Goal: Task Accomplishment & Management: Use online tool/utility

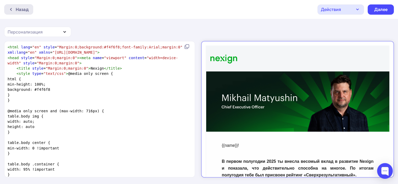
click at [11, 8] on icon at bounding box center [11, 9] width 4 height 4
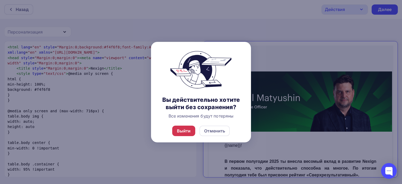
click at [187, 130] on div "Выйти" at bounding box center [184, 131] width 14 height 6
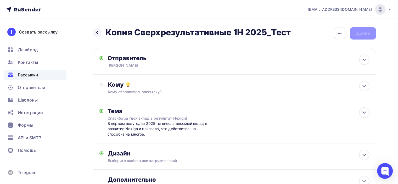
click at [25, 75] on span "Рассылки" at bounding box center [28, 75] width 20 height 6
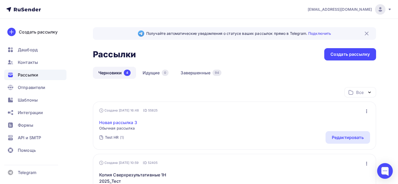
click at [133, 121] on link "Новая рассылка 3" at bounding box center [118, 122] width 38 height 6
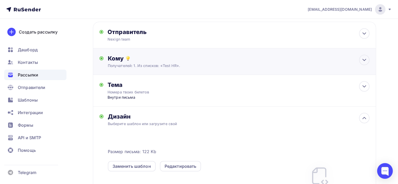
scroll to position [52, 0]
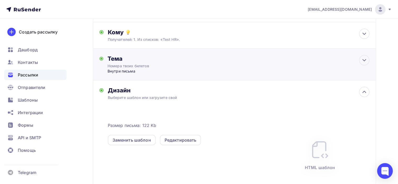
click at [153, 72] on div "Внутри письма" at bounding box center [158, 70] width 103 height 5
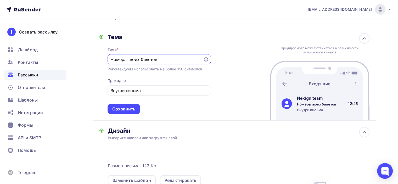
scroll to position [105, 0]
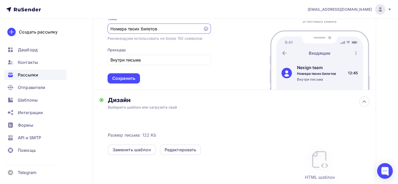
click at [163, 108] on div "Выберите шаблон или загрузите свой" at bounding box center [225, 107] width 235 height 5
click at [173, 152] on div "Редактировать" at bounding box center [180, 149] width 41 height 10
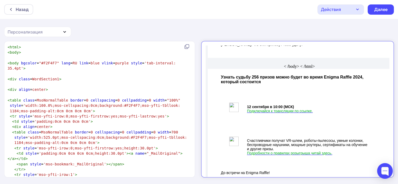
scroll to position [145, 0]
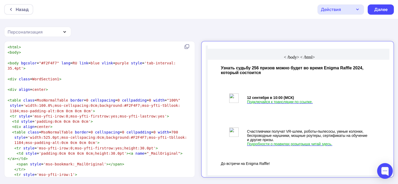
click at [60, 93] on pre "​" at bounding box center [99, 94] width 184 height 5
type textarea "<html> <body> <body bgcolor="#F2F4F7" lang=RU link=blue vlink=purple style='tab…"
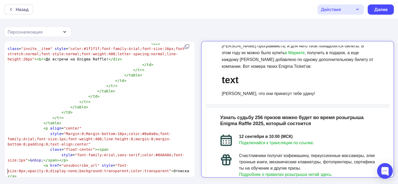
scroll to position [131, 0]
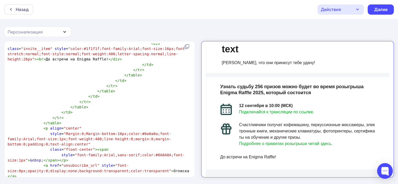
click at [223, 107] on img at bounding box center [221, 105] width 12 height 12
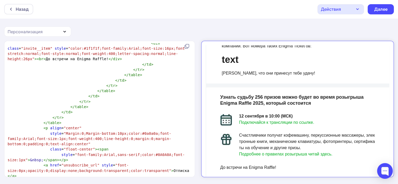
scroll to position [112, 0]
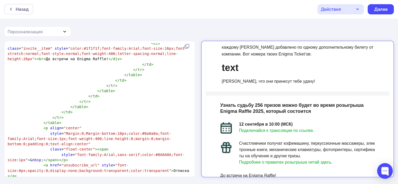
click at [220, 119] on img at bounding box center [221, 123] width 12 height 12
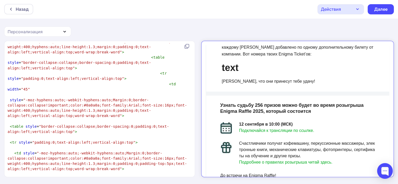
scroll to position [0, 0]
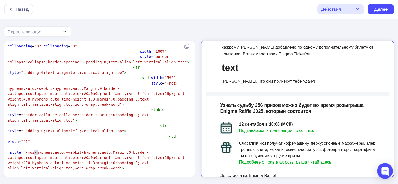
drag, startPoint x: 35, startPoint y: 152, endPoint x: 38, endPoint y: 151, distance: 3.0
type textarea "30"
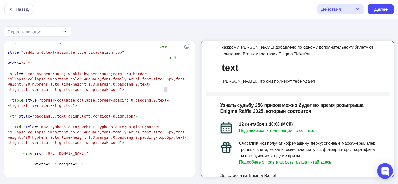
drag, startPoint x: 164, startPoint y: 89, endPoint x: 167, endPoint y: 88, distance: 3.6
type textarea "30"
drag, startPoint x: 106, startPoint y: 95, endPoint x: 109, endPoint y: 94, distance: 3.0
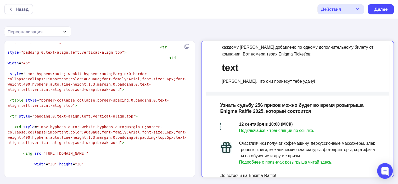
type textarea "30"
type textarea "5"
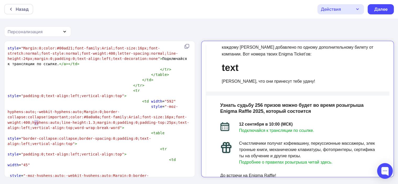
drag, startPoint x: 35, startPoint y: 121, endPoint x: 38, endPoint y: 121, distance: 2.9
type textarea "35"
type textarea "3"
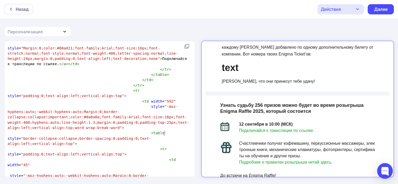
type textarea "3"
click at [230, 140] on td at bounding box center [230, 148] width 7 height 25
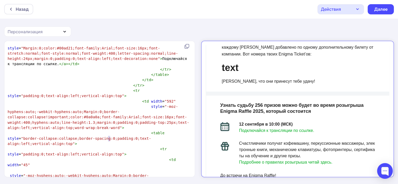
type textarea "7"
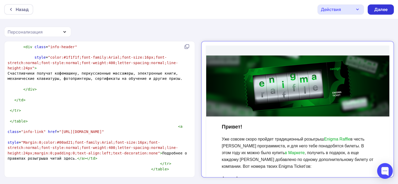
click at [386, 10] on div "Далее" at bounding box center [381, 10] width 14 height 6
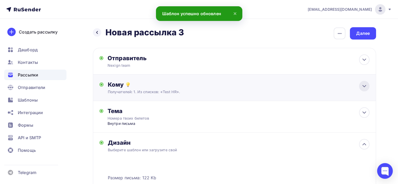
click at [362, 85] on icon at bounding box center [363, 86] width 3 height 2
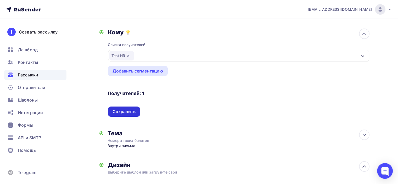
click at [133, 112] on div "Сохранить" at bounding box center [123, 111] width 23 height 6
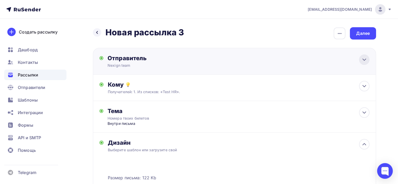
click at [359, 60] on div at bounding box center [364, 59] width 10 height 10
type input "Nexign team"
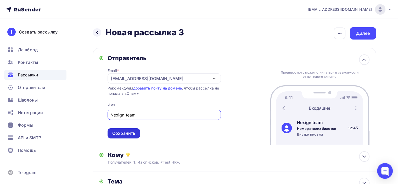
click at [119, 133] on div "Сохранить" at bounding box center [123, 133] width 23 height 6
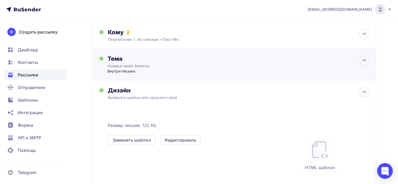
click at [143, 71] on div "Внутри письма" at bounding box center [158, 70] width 103 height 5
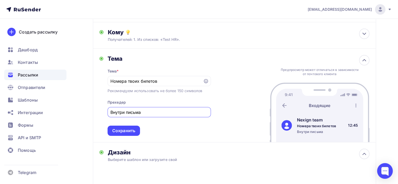
click at [142, 113] on input "Внутри письма" at bounding box center [158, 112] width 97 height 6
type input "Ждут тебя внутри письма!"
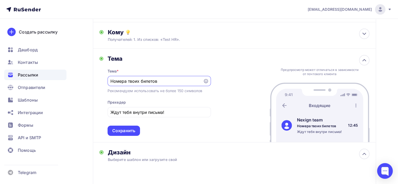
click at [171, 82] on input "Номера твоих билетов" at bounding box center [154, 81] width 89 height 6
click at [166, 80] on input "Номера твоих билетов для Inigma Raffle" at bounding box center [154, 81] width 89 height 6
type input "Номера твоих билетов для Enigma Raffle"
click at [122, 129] on div "Сохранить" at bounding box center [123, 131] width 23 height 6
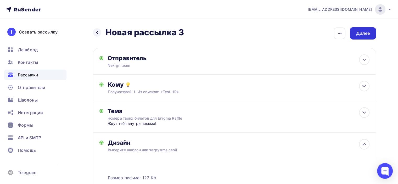
click at [366, 34] on div "Далее" at bounding box center [363, 33] width 14 height 6
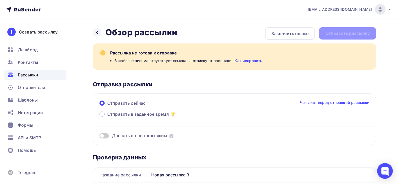
click at [355, 36] on div "Назад Обзор рассылки Обзор рассылки Закончить позже Отправить рассылку" at bounding box center [234, 33] width 283 height 13
click at [248, 58] on link "Как исправить" at bounding box center [248, 60] width 28 height 5
click at [99, 31] on icon at bounding box center [97, 32] width 4 height 4
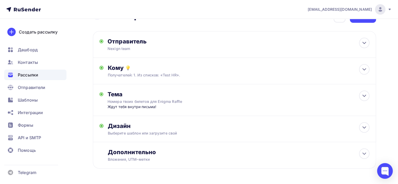
scroll to position [35, 0]
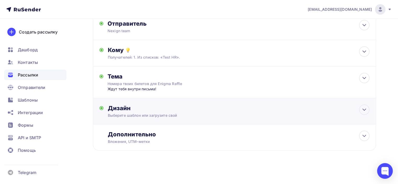
click at [178, 115] on div "Выберите шаблон или загрузите свой" at bounding box center [225, 115] width 235 height 5
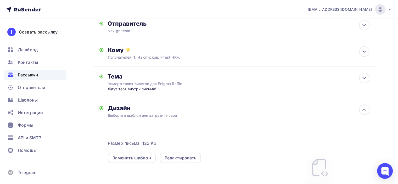
scroll to position [124, 0]
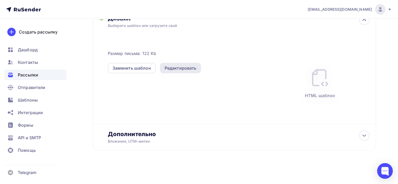
click at [186, 68] on div "Редактировать" at bounding box center [180, 68] width 32 height 6
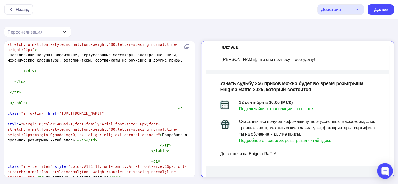
scroll to position [2, 0]
type textarea ""unsubscribe_url""
drag, startPoint x: 57, startPoint y: 107, endPoint x: 91, endPoint y: 106, distance: 34.3
click at [391, 12] on div "Далее" at bounding box center [380, 9] width 26 height 10
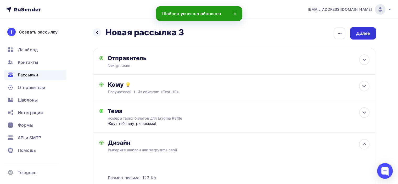
click at [365, 33] on div "Далее" at bounding box center [363, 33] width 14 height 6
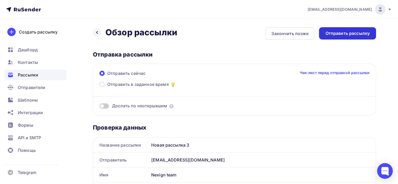
click at [358, 36] on div "Отправить рассылку" at bounding box center [347, 33] width 57 height 12
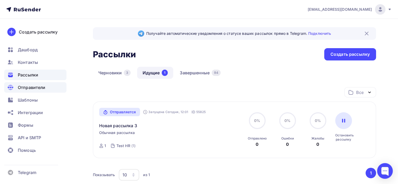
click at [47, 89] on div "Отправители" at bounding box center [35, 87] width 62 height 10
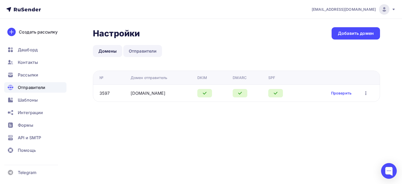
click at [150, 50] on link "Отправители" at bounding box center [142, 51] width 39 height 12
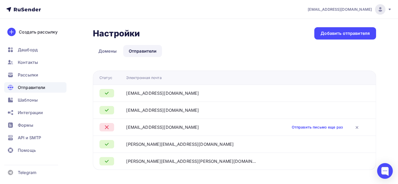
scroll to position [6, 0]
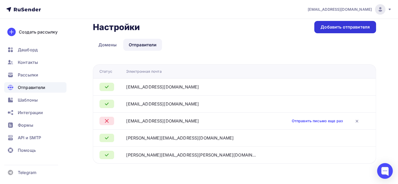
click at [330, 26] on div "Добавить отправителя" at bounding box center [344, 27] width 49 height 6
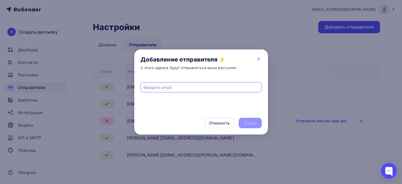
paste input "[DOMAIN_NAME][EMAIL_ADDRESS][DOMAIN_NAME]"
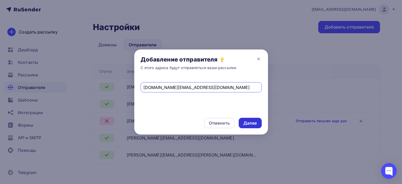
type input "[DOMAIN_NAME][EMAIL_ADDRESS][DOMAIN_NAME]"
click at [248, 119] on div "Далее" at bounding box center [249, 123] width 23 height 10
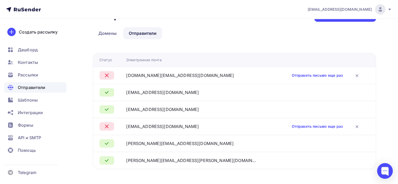
scroll to position [23, 0]
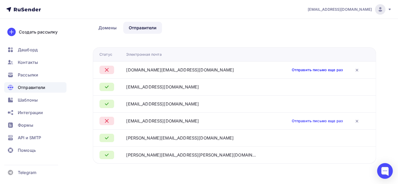
click at [319, 69] on link "Отправить письмо еще раз" at bounding box center [316, 69] width 51 height 5
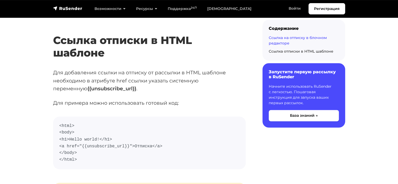
scroll to position [863, 0]
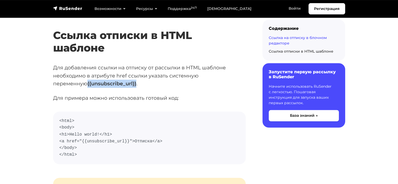
drag, startPoint x: 49, startPoint y: 82, endPoint x: 101, endPoint y: 84, distance: 51.5
copy strong "{{unsubscribe_url}}"
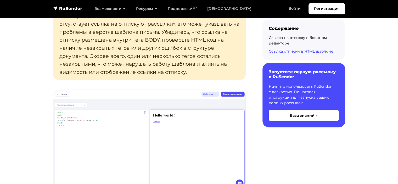
scroll to position [1072, 0]
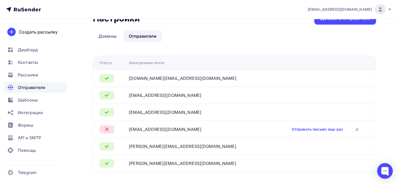
scroll to position [23, 0]
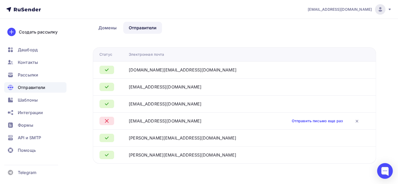
click at [49, 89] on div "Отправители" at bounding box center [35, 87] width 62 height 10
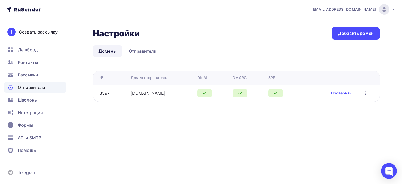
click at [47, 88] on div "Отправители" at bounding box center [35, 87] width 62 height 10
click at [39, 78] on div "Рассылки" at bounding box center [35, 75] width 62 height 10
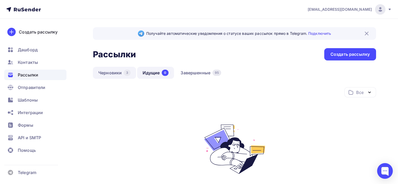
click at [109, 74] on link "Черновики 3" at bounding box center [114, 73] width 43 height 12
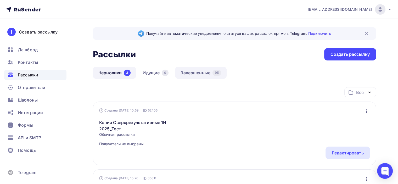
click at [194, 73] on link "Завершенные 95" at bounding box center [200, 73] width 51 height 12
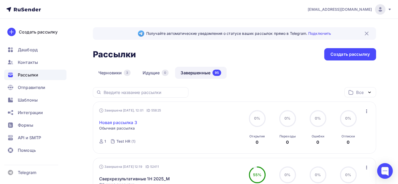
click at [129, 122] on link "Новая рассылка 3" at bounding box center [118, 122] width 38 height 6
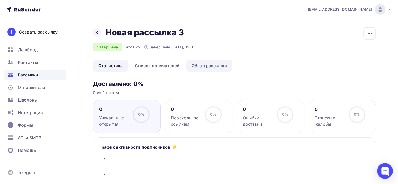
click at [194, 66] on link "Обзор рассылки" at bounding box center [209, 66] width 46 height 12
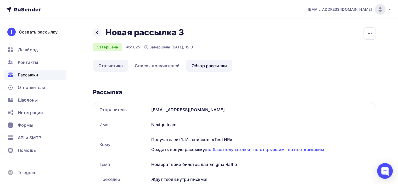
click at [114, 70] on link "Статистика" at bounding box center [110, 66] width 35 height 12
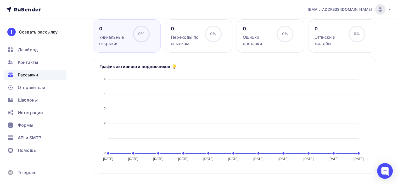
scroll to position [3, 0]
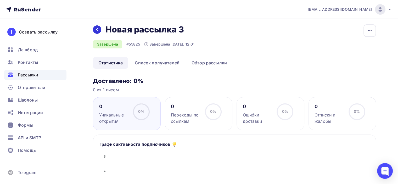
click at [97, 31] on icon at bounding box center [97, 29] width 4 height 4
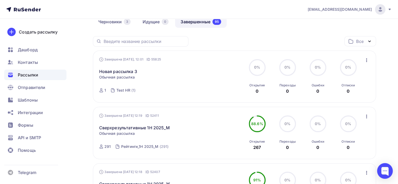
scroll to position [52, 0]
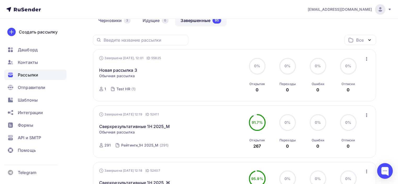
click at [366, 58] on icon "button" at bounding box center [366, 59] width 6 height 6
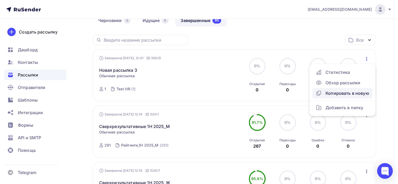
click at [336, 95] on div "Копировать в новую" at bounding box center [342, 93] width 54 height 6
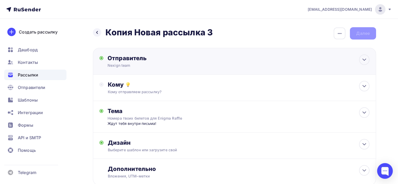
click at [173, 64] on div "Nexign team" at bounding box center [158, 65] width 102 height 5
type input "Nexign team"
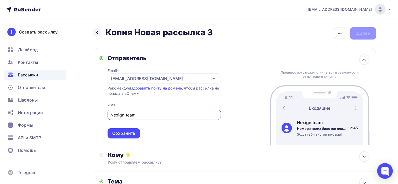
click at [133, 77] on div "[EMAIL_ADDRESS][DOMAIN_NAME]" at bounding box center [147, 78] width 72 height 6
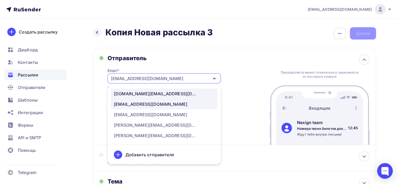
click at [133, 92] on div "[DOMAIN_NAME][EMAIL_ADDRESS][DOMAIN_NAME]" at bounding box center [156, 93] width 84 height 6
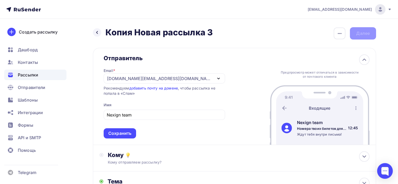
scroll to position [26, 0]
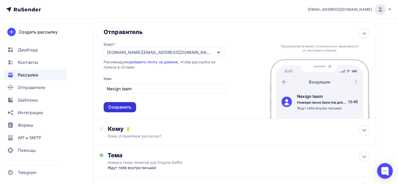
click at [126, 107] on div "Сохранить" at bounding box center [119, 107] width 23 height 6
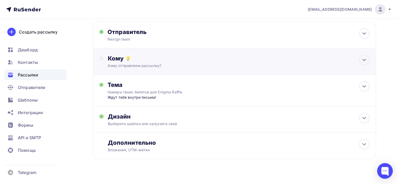
click at [140, 66] on div "Кому отправляем рассылку?" at bounding box center [225, 65] width 235 height 5
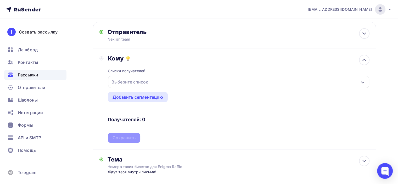
click at [138, 80] on div "Выберите список" at bounding box center [129, 81] width 41 height 9
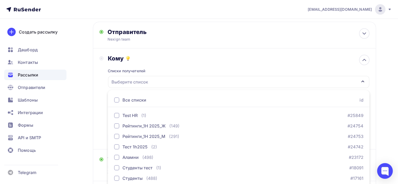
scroll to position [67, 0]
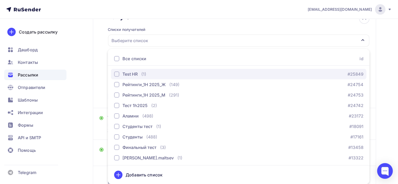
click at [134, 74] on div "Test HR" at bounding box center [129, 74] width 15 height 6
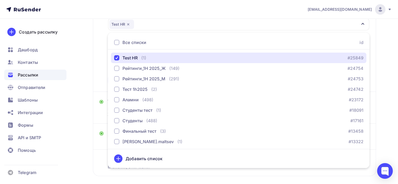
scroll to position [109, 0]
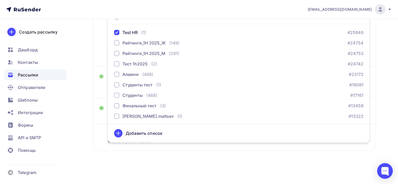
click at [217, 155] on div "Назад Копия Новая рассылка 3 Копия Новая рассылка 3 Закончить позже Переименова…" at bounding box center [234, 40] width 283 height 245
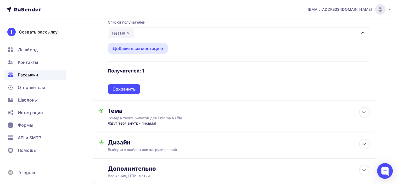
scroll to position [31, 0]
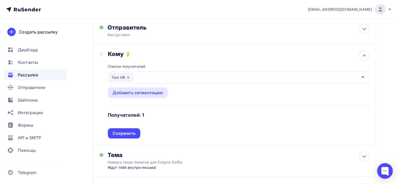
click at [124, 126] on div "Списки получателей Test HR Все списки id Test HR (1) #25849 Рейтинги_1H 2025_Ж …" at bounding box center [238, 98] width 261 height 81
click at [123, 128] on div "Сохранить" at bounding box center [124, 133] width 32 height 10
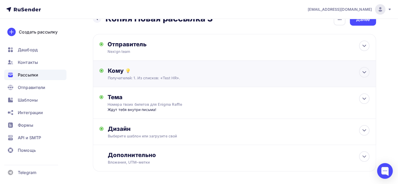
scroll to position [0, 0]
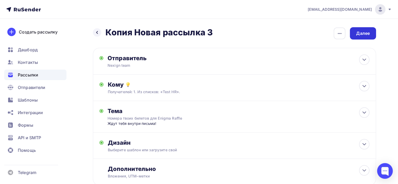
click at [363, 31] on div "Далее" at bounding box center [363, 33] width 14 height 6
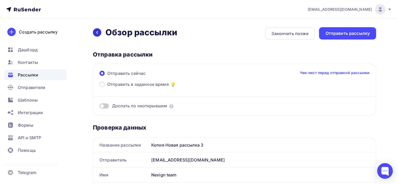
click at [98, 32] on icon at bounding box center [97, 32] width 4 height 4
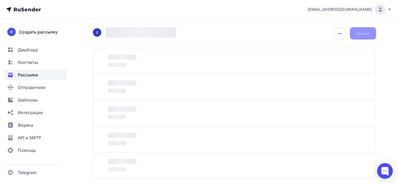
click at [99, 33] on icon at bounding box center [97, 32] width 4 height 4
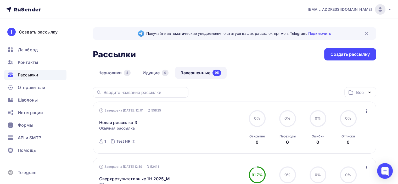
click at [366, 110] on icon "button" at bounding box center [366, 111] width 6 height 6
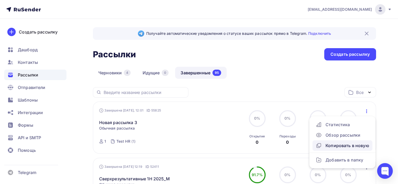
click at [335, 146] on div "Копировать в новую" at bounding box center [342, 145] width 54 height 6
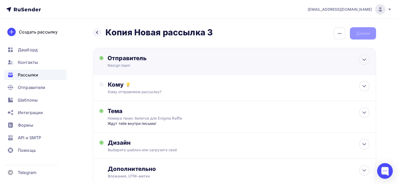
click at [159, 63] on div "Nexign team" at bounding box center [158, 65] width 102 height 5
type input "Nexign team"
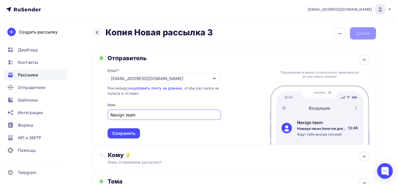
click at [214, 78] on icon "button" at bounding box center [214, 78] width 2 height 1
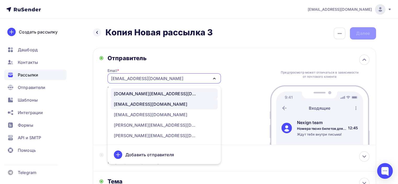
click at [142, 92] on div "[DOMAIN_NAME][EMAIL_ADDRESS][DOMAIN_NAME]" at bounding box center [156, 93] width 84 height 6
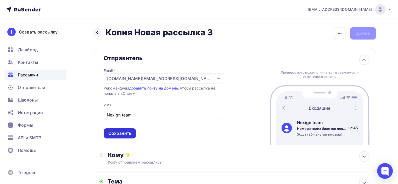
click at [130, 132] on div "Сохранить" at bounding box center [119, 133] width 23 height 6
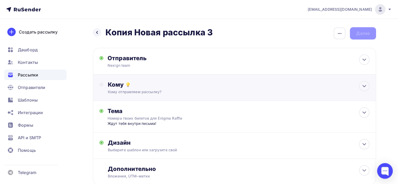
click at [155, 94] on div "Кому отправляем рассылку?" at bounding box center [225, 91] width 235 height 5
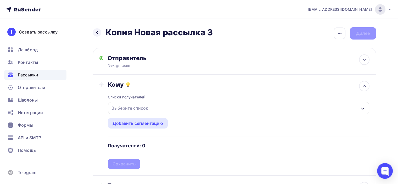
click at [145, 107] on div "Выберите список" at bounding box center [129, 107] width 41 height 9
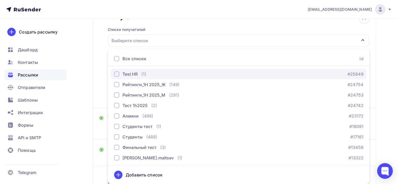
click at [123, 70] on button "Test HR (1) #25849" at bounding box center [238, 74] width 255 height 10
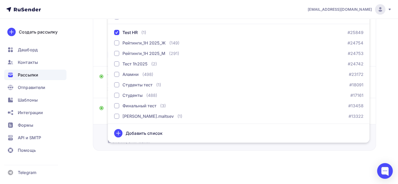
click at [347, 149] on div "Дополнительно Вложения, UTM–метки Вложения Добавить файл Максимальный суммарный…" at bounding box center [234, 137] width 283 height 26
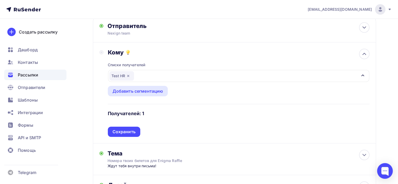
scroll to position [30, 0]
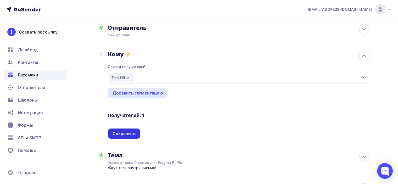
click at [128, 134] on div "Сохранить" at bounding box center [123, 133] width 23 height 6
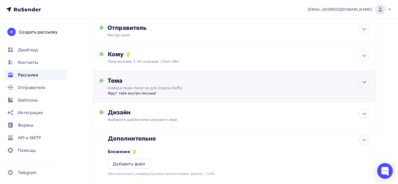
click at [188, 96] on div "Тема Номера твоих билетов для Enigma Raffle Ждут тебя внутри письма! Тема * [PE…" at bounding box center [234, 87] width 283 height 32
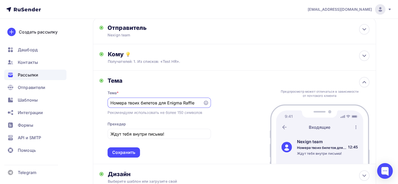
scroll to position [0, 0]
click at [124, 150] on div "Сохранить" at bounding box center [123, 153] width 23 height 6
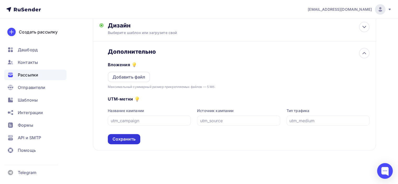
click at [133, 139] on div "Сохранить" at bounding box center [123, 139] width 23 height 6
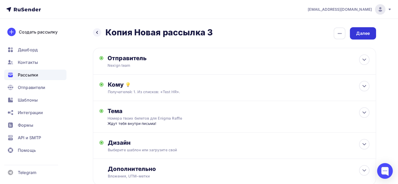
click at [363, 32] on div "Далее" at bounding box center [363, 33] width 14 height 6
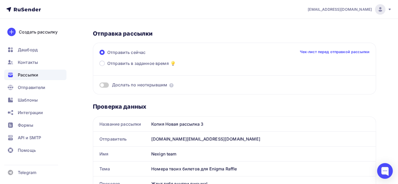
scroll to position [52, 0]
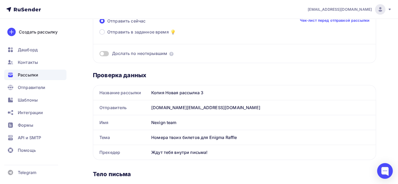
click at [153, 105] on div "[DOMAIN_NAME][EMAIL_ADDRESS][DOMAIN_NAME]" at bounding box center [262, 107] width 226 height 15
copy div "[DOMAIN_NAME][EMAIL_ADDRESS][DOMAIN_NAME]"
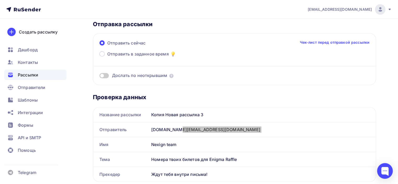
scroll to position [0, 0]
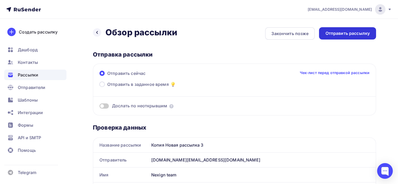
click at [350, 34] on div "Отправить рассылку" at bounding box center [347, 33] width 44 height 6
